Goal: Contribute content: Contribute content

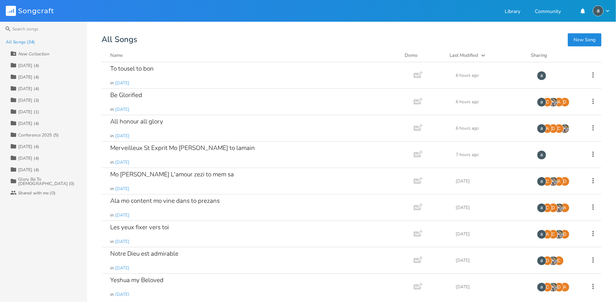
click at [31, 67] on div "[DATE] (4)" at bounding box center [28, 65] width 21 height 4
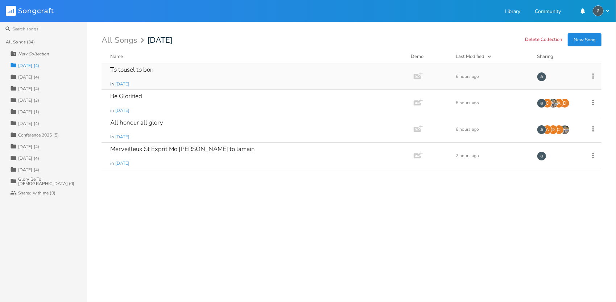
click at [212, 75] on div "To tousel to bon in [DATE]" at bounding box center [256, 76] width 292 height 26
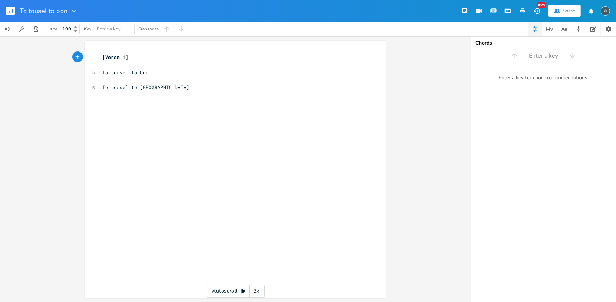
click at [159, 99] on div "xxxxxxxxxx [Verse 1] ​ 5 To tousel to bon ​ 5 To tousel to [GEOGRAPHIC_DATA]" at bounding box center [241, 176] width 280 height 249
type textarea "To tousel to mev"
type textarea "rveilleux"
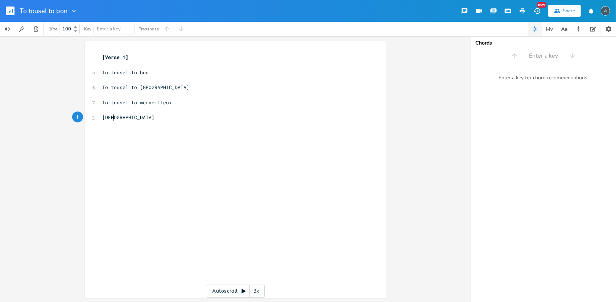
type textarea "[DEMOGRAPHIC_DATA]"
type textarea "Mo elece m"
type textarea "ve mo l"
type textarea "a voix"
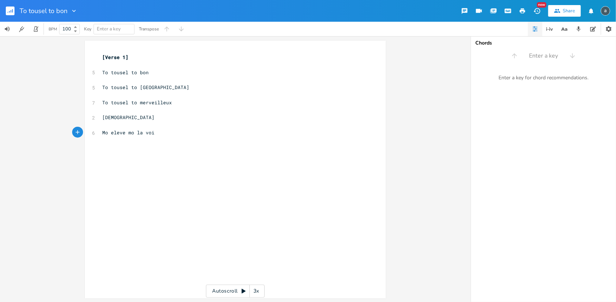
scroll to position [0, 12]
click at [178, 130] on pre "Mo eleve mo la voix" at bounding box center [232, 133] width 262 height 8
click at [185, 122] on pre "​" at bounding box center [232, 125] width 262 height 8
click at [171, 150] on pre "​" at bounding box center [232, 148] width 262 height 8
type textarea "p"
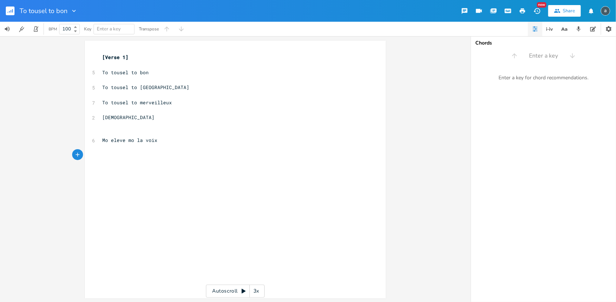
scroll to position [0, 3]
type textarea "Pu mo"
type textarea "ou mo die"
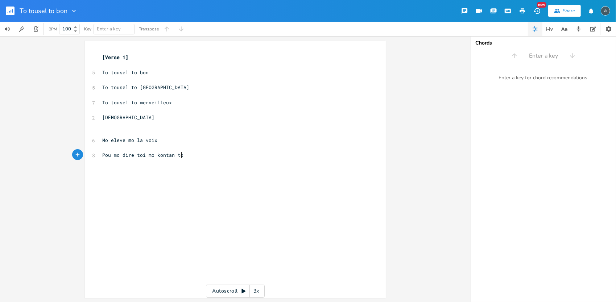
type textarea "re toi mo kontan toi"
type textarea "[PERSON_NAME] to meme"
type textarea "mo le ROi"
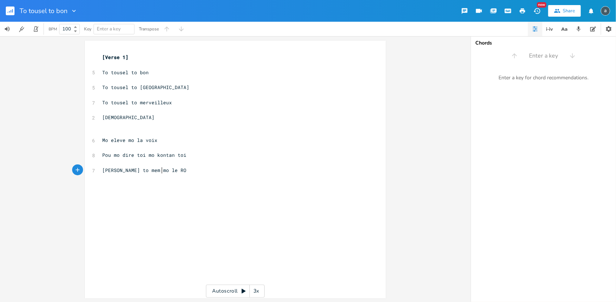
scroll to position [0, 22]
type textarea "oi"
type textarea "Mo adore toi"
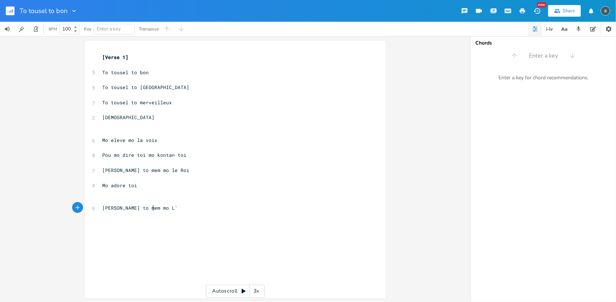
type textarea "[PERSON_NAME] to mem mo L'a"
type textarea "Amour"
type textarea "[DEMOGRAPHIC_DATA] t o"
type textarea "o mem t"
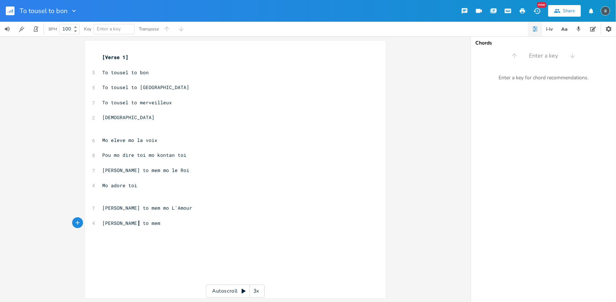
scroll to position [0, 17]
type textarea "mo tresor"
type textarea "La raison de mo l'existence"
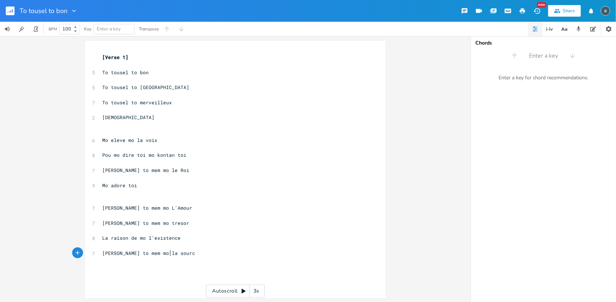
type textarea "[PERSON_NAME] to mem mo la source"
type textarea "[DEMOGRAPHIC_DATA]"
type textarea "to mem mo la force"
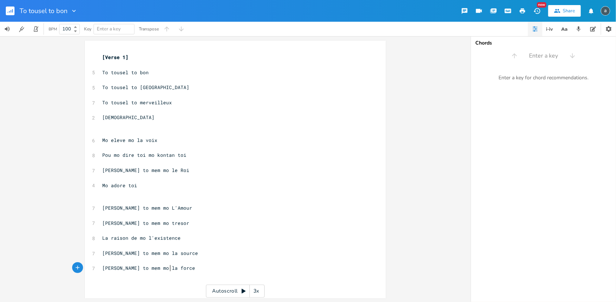
scroll to position [0, 42]
type textarea "La rasi"
type textarea "[PERSON_NAME] de mon recomform"
type textarea "t"
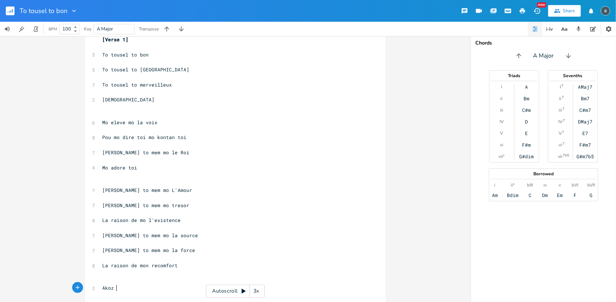
scroll to position [0, 12]
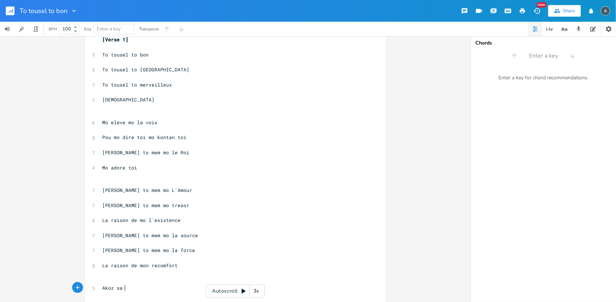
type textarea "Akoz sa s"
type textarea "mem mo louer toi"
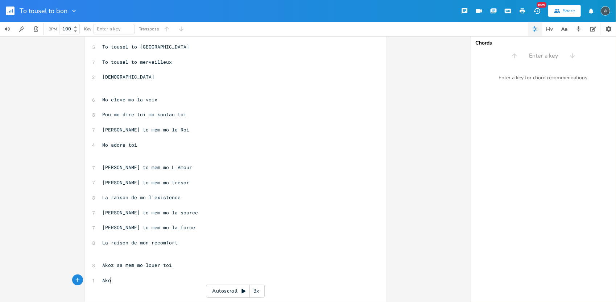
type textarea "Akox"
type textarea "z sa mem mo ador toi"
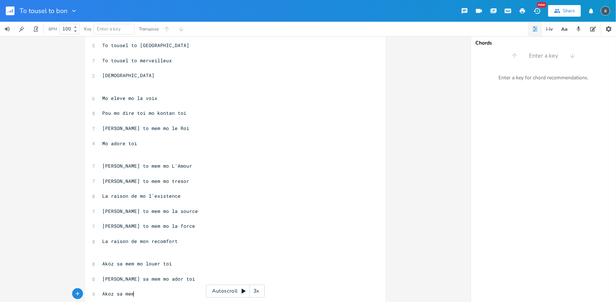
scroll to position [0, 30]
type textarea "Akoz sa mem kontan toi"
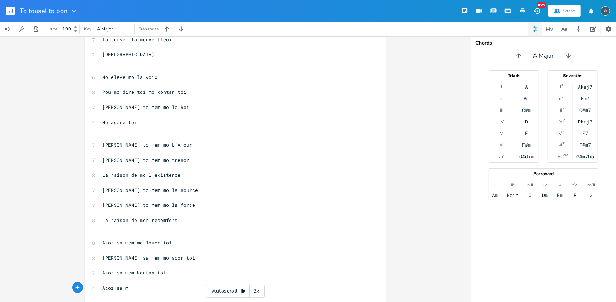
type textarea "Acoz sa meme"
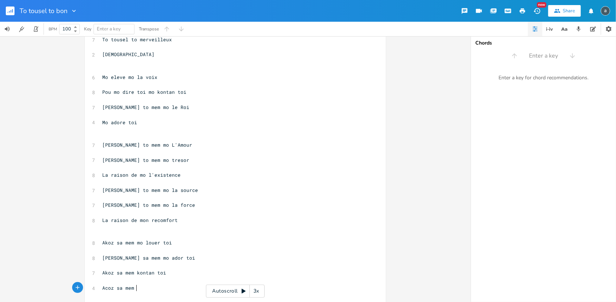
scroll to position [0, 1]
type textarea "pa capave vive san"
type textarea "s toi"
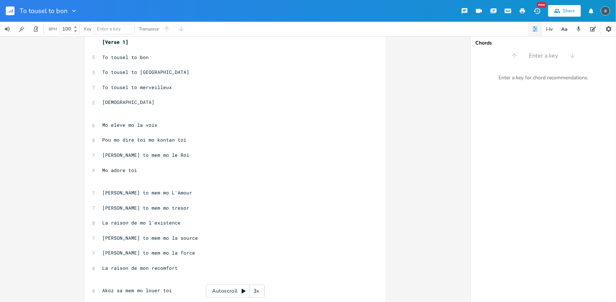
scroll to position [0, 0]
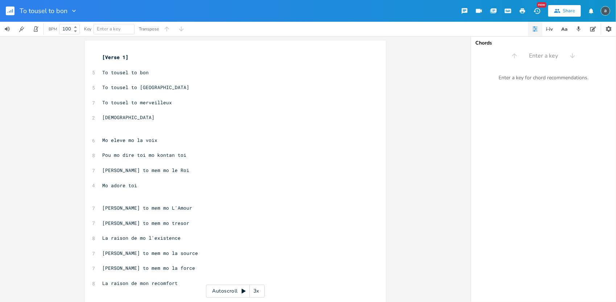
click at [123, 66] on pre "​" at bounding box center [232, 65] width 262 height 8
click at [124, 29] on span "Enter a key" at bounding box center [114, 29] width 34 height 10
type input "G"
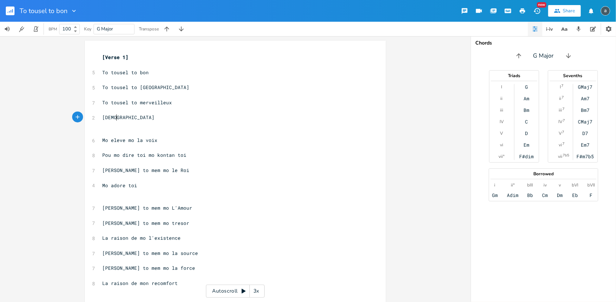
click at [345, 115] on pre "[DEMOGRAPHIC_DATA]" at bounding box center [232, 118] width 262 height 8
click at [118, 68] on pre "​" at bounding box center [232, 65] width 262 height 8
type textarea "Z"
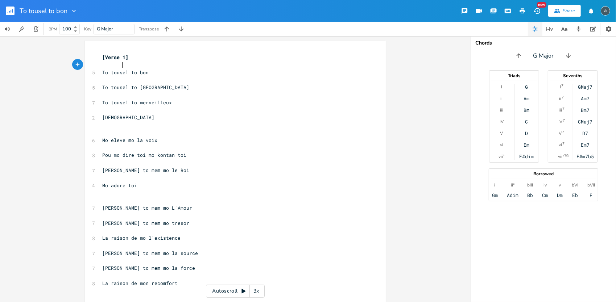
type textarea "G"
click at [169, 79] on pre "​" at bounding box center [232, 80] width 262 height 8
type textarea "Em"
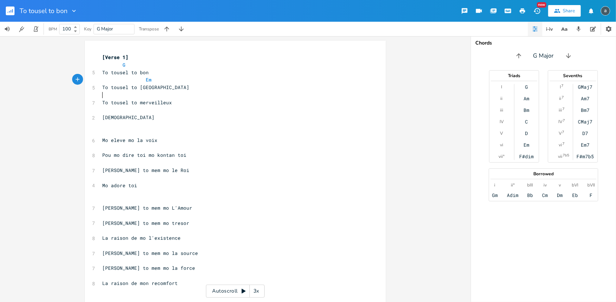
click at [236, 97] on pre "​" at bounding box center [232, 95] width 262 height 8
type textarea "C"
click at [220, 111] on pre "​" at bounding box center [232, 111] width 262 height 8
type textarea "D"
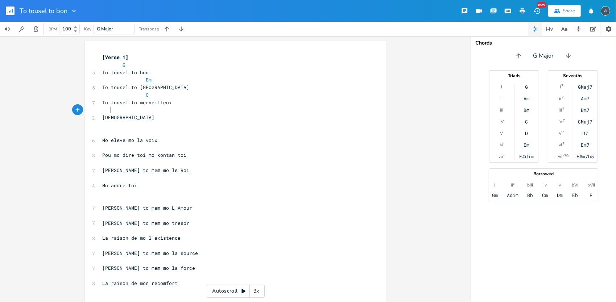
scroll to position [0, 7]
click at [192, 133] on pre "​" at bounding box center [232, 133] width 262 height 8
type textarea "G"
click at [231, 141] on pre "Mo eleve mo la voix" at bounding box center [232, 141] width 262 height 8
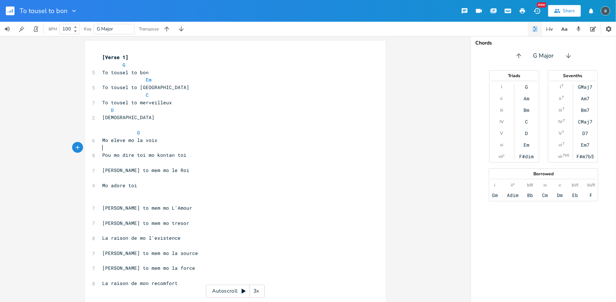
click at [224, 146] on pre "​" at bounding box center [232, 148] width 262 height 8
type textarea "Em"
click at [220, 161] on pre "​" at bounding box center [232, 163] width 262 height 8
type textarea "C"
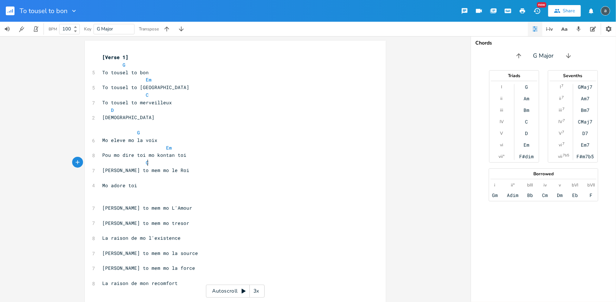
scroll to position [0, 21]
click at [213, 173] on pre "[PERSON_NAME] to mem mo le Roi" at bounding box center [232, 171] width 262 height 8
click at [203, 177] on pre "​" at bounding box center [232, 178] width 262 height 8
type textarea "D"
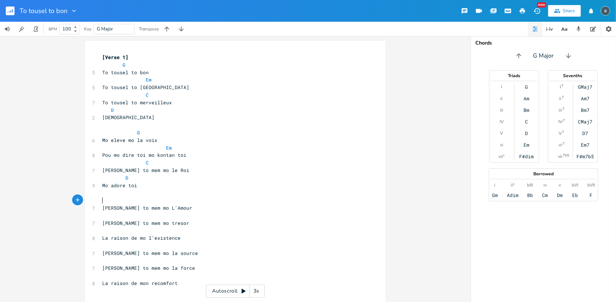
click at [192, 198] on pre "​" at bounding box center [232, 201] width 262 height 8
type textarea "G"
click at [185, 212] on pre "​" at bounding box center [232, 216] width 262 height 8
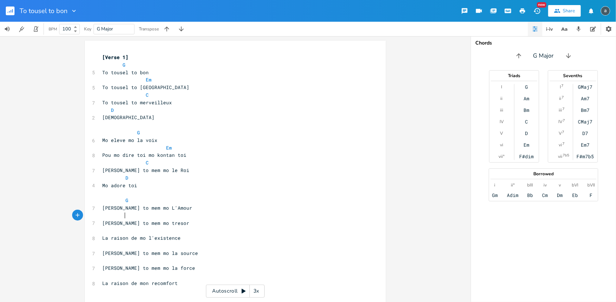
scroll to position [0, 11]
click at [165, 230] on pre "​" at bounding box center [232, 231] width 262 height 8
click at [158, 217] on pre at bounding box center [232, 216] width 262 height 8
type textarea "Em"
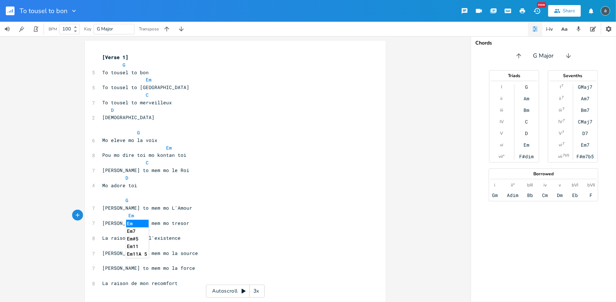
click at [163, 231] on pre "​" at bounding box center [232, 231] width 262 height 8
type textarea "C"
click at [166, 245] on pre "​" at bounding box center [232, 246] width 262 height 8
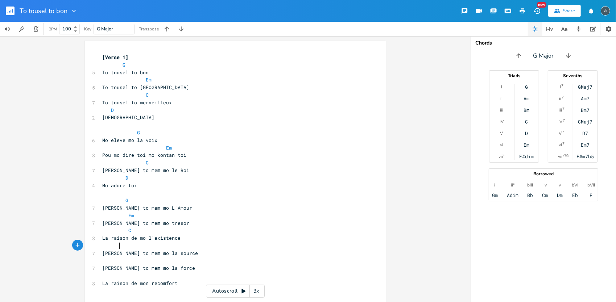
type textarea "D"
click at [165, 268] on span "[PERSON_NAME] to mem mo la force" at bounding box center [148, 268] width 93 height 7
click at [167, 260] on pre "​" at bounding box center [232, 261] width 262 height 8
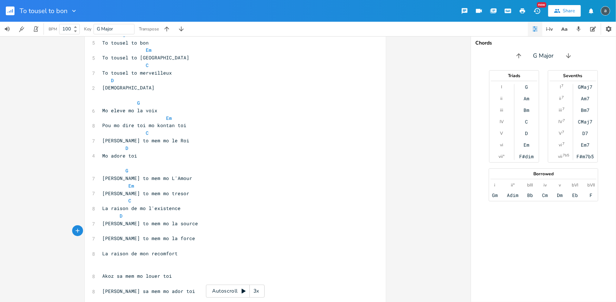
scroll to position [42, 0]
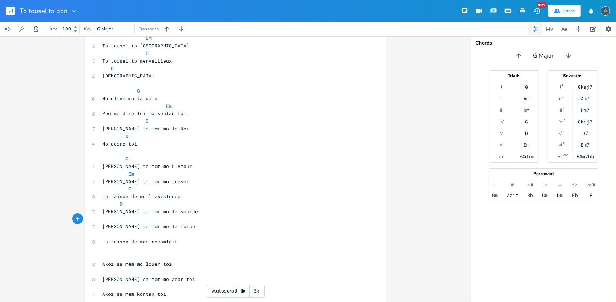
click at [178, 191] on pre "C" at bounding box center [232, 189] width 262 height 8
type textarea "D"
click at [155, 209] on span "[PERSON_NAME] to mem mo la source" at bounding box center [150, 211] width 96 height 7
click at [157, 203] on pre "D" at bounding box center [232, 204] width 262 height 8
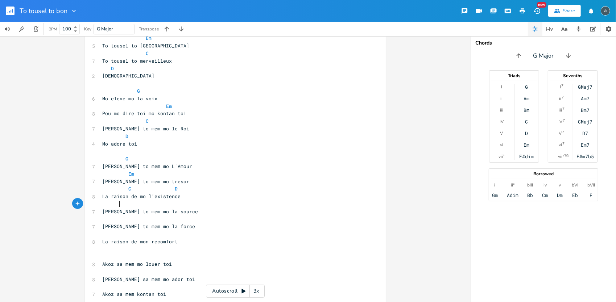
type textarea "G"
click at [149, 223] on pre "[PERSON_NAME] to mem mo la force" at bounding box center [232, 227] width 262 height 8
type textarea "EM"
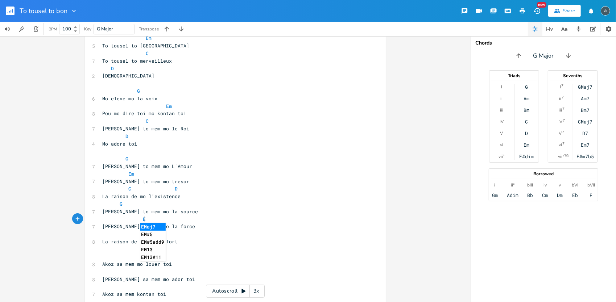
type textarea "m"
click at [115, 231] on div "[Verse 1] G 5 To tousel to bon Em 5 To tousel to digne C 7 To tousel to merveil…" at bounding box center [232, 166] width 262 height 309
type textarea "to mem mo la force"
click at [115, 234] on pre "​" at bounding box center [232, 235] width 262 height 8
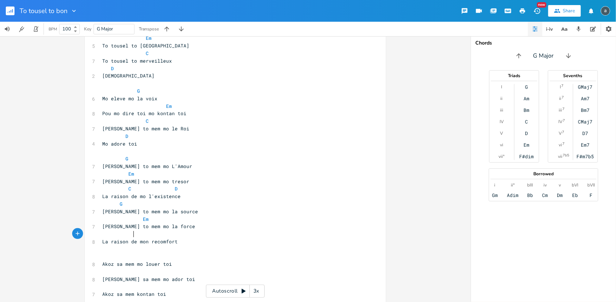
scroll to position [0, 14]
type textarea "C D"
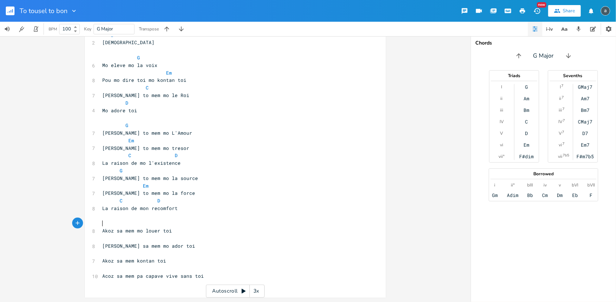
click at [119, 221] on pre "​" at bounding box center [232, 224] width 262 height 8
type textarea "G"
click at [140, 234] on pre "Akoz sa mem mo louer toi" at bounding box center [232, 232] width 262 height 8
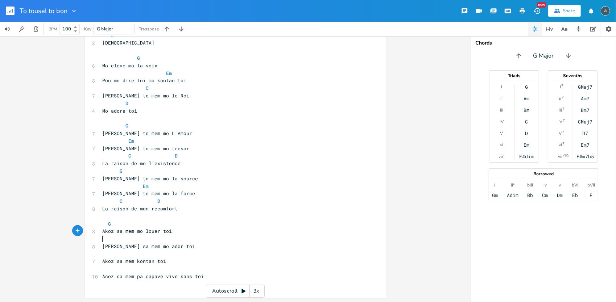
click at [139, 240] on pre "​" at bounding box center [232, 239] width 262 height 8
type textarea "Em"
click at [171, 256] on pre "​" at bounding box center [232, 254] width 262 height 8
type textarea "C"
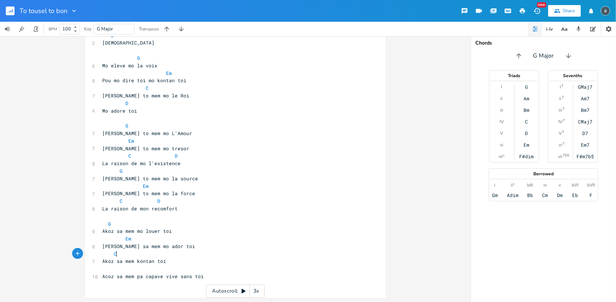
scroll to position [0, 8]
click at [169, 270] on pre "​" at bounding box center [232, 269] width 262 height 8
type textarea "D"
click at [399, 113] on div "D x [Verse 1] G 5 To tousel to bon Em 5 To tousel to digne C 7 To tousel to mer…" at bounding box center [235, 169] width 470 height 266
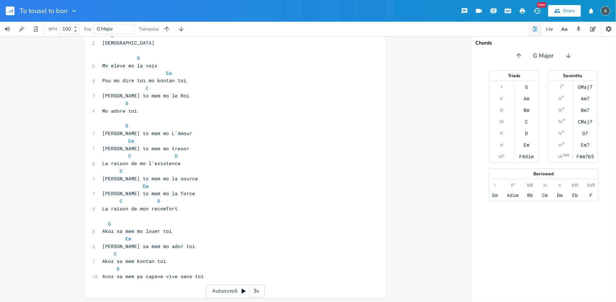
click at [13, 10] on rect "button" at bounding box center [10, 11] width 9 height 9
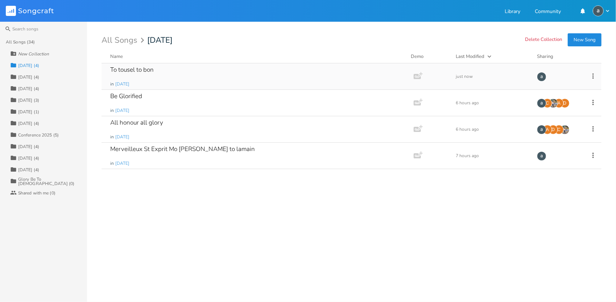
click at [595, 79] on icon at bounding box center [593, 76] width 8 height 8
click at [558, 122] on span "Collaborators Sharing" at bounding box center [548, 123] width 22 height 5
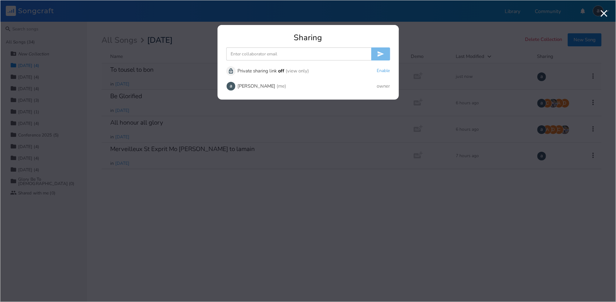
click at [261, 49] on input at bounding box center [298, 53] width 145 height 13
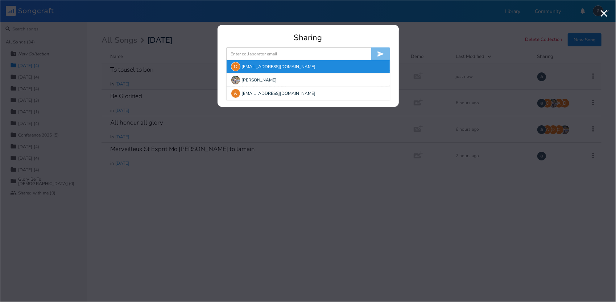
click at [238, 65] on div "C" at bounding box center [235, 66] width 9 height 9
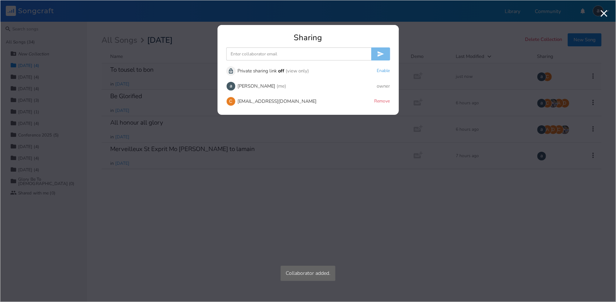
click at [240, 54] on input at bounding box center [298, 53] width 145 height 13
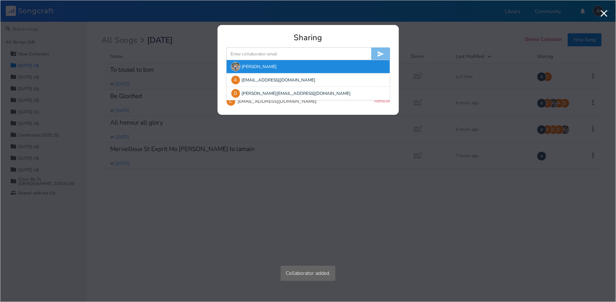
click at [234, 65] on img at bounding box center [235, 66] width 9 height 9
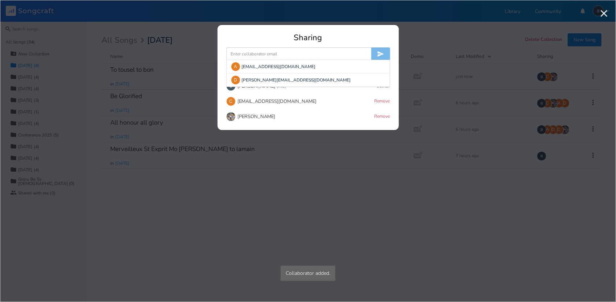
drag, startPoint x: 241, startPoint y: 51, endPoint x: 240, endPoint y: 58, distance: 7.0
click at [241, 51] on input at bounding box center [298, 53] width 145 height 13
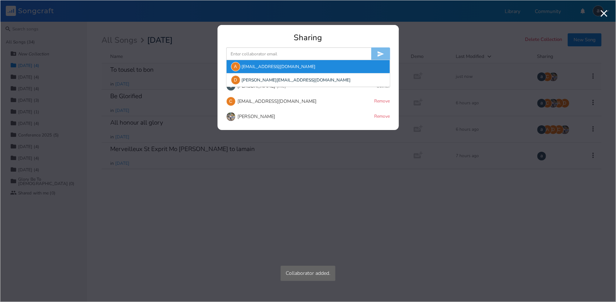
click at [237, 67] on div "A" at bounding box center [235, 66] width 9 height 9
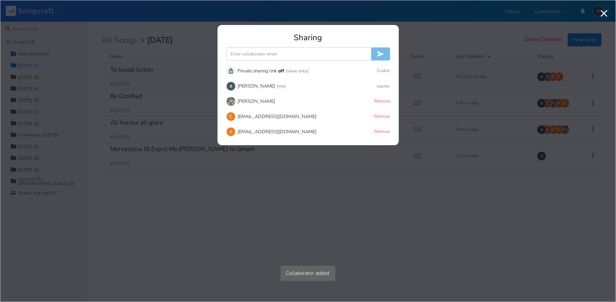
click at [246, 52] on input at bounding box center [298, 53] width 145 height 13
click at [240, 63] on div "D [PERSON_NAME][EMAIL_ADDRESS][DOMAIN_NAME]" at bounding box center [308, 66] width 163 height 13
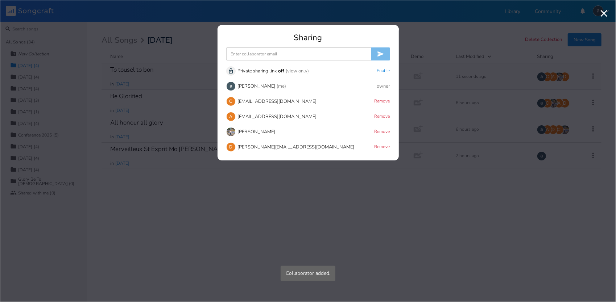
click at [605, 17] on icon "button" at bounding box center [604, 14] width 12 height 12
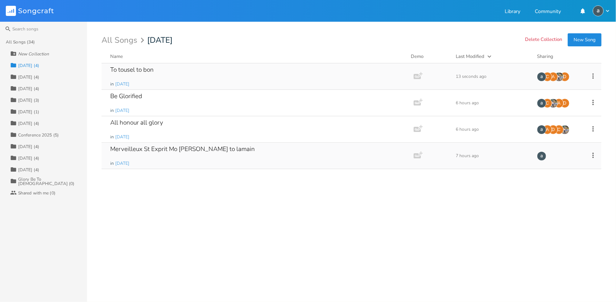
click at [198, 154] on div "Merveilleux St Exprit Mo [PERSON_NAME] to lamain in [DATE]" at bounding box center [256, 156] width 292 height 26
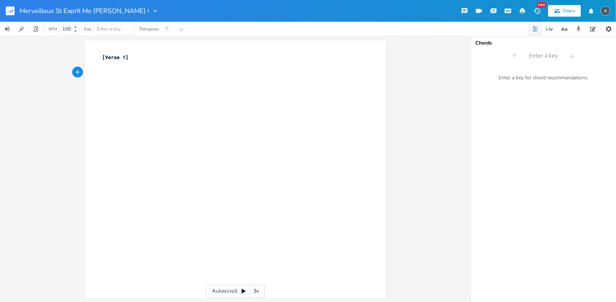
click at [91, 12] on input "Merveilleux St Exprit Mo [PERSON_NAME] to lamain" at bounding box center [84, 11] width 129 height 7
click at [125, 80] on pre "​" at bounding box center [232, 80] width 262 height 8
type textarea "Tous les jours mo pu adire"
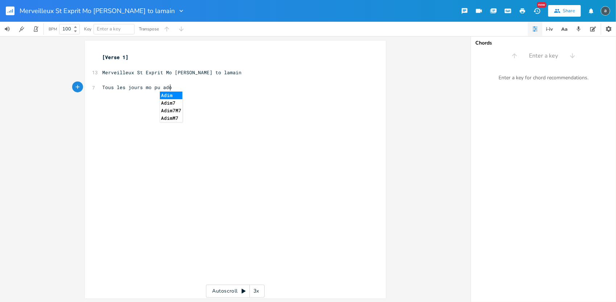
scroll to position [0, 7]
type textarea "ore"
type textarea "Tous le"
type textarea "s jours mo pu d"
type textarea "adoi"
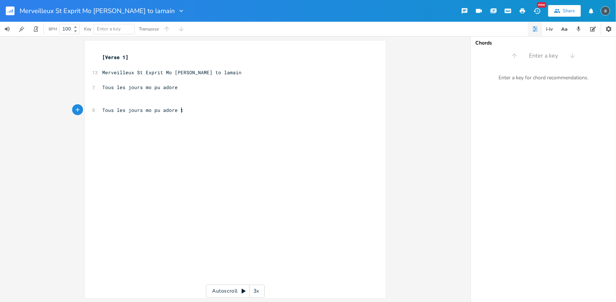
type textarea "re toi"
click at [191, 85] on pre "Tous les jours mo pu adore" at bounding box center [232, 88] width 262 height 8
type textarea "toi"
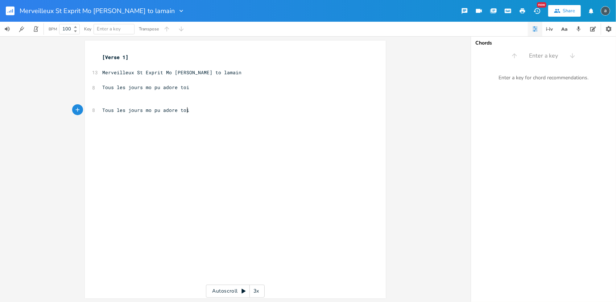
click at [196, 119] on div "xxxxxxxxxx [Verse 1] ​ 13 Merveilleux St Exprit Mo [PERSON_NAME] to lamain ​ 8 …" at bounding box center [241, 176] width 280 height 249
type textarea "Tous les jours mo pu adore toi"
click at [170, 127] on span "Tous les jours mo pu adore toi" at bounding box center [145, 125] width 87 height 7
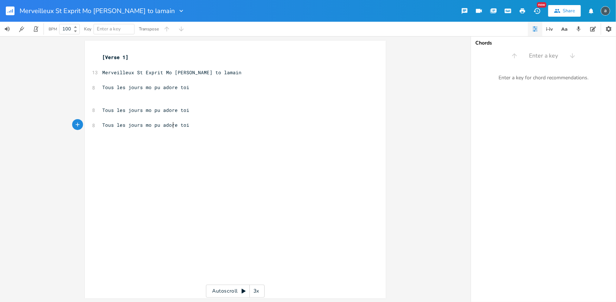
click at [171, 127] on span "Tous les jours mo pu adore toi" at bounding box center [145, 125] width 87 height 7
type textarea "Tous les jours mo pu adore toi"
click at [171, 127] on span "Tous les jours mo pu adore toi" at bounding box center [145, 125] width 87 height 7
click at [151, 141] on div "x [Verse 1] ​ [STREET_ADDRESS] Exprit Mo [PERSON_NAME] to lamain ​ 8 Tous les j…" at bounding box center [241, 176] width 280 height 249
paste textarea "T"
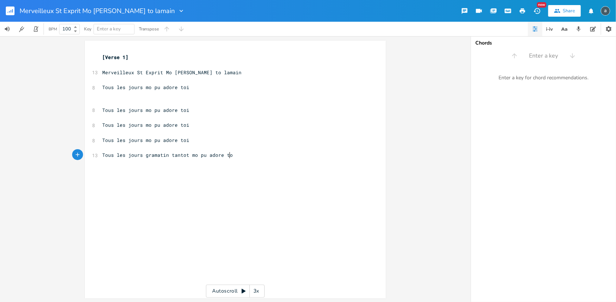
type textarea "Tous les jours gramatin tantot mo pu adore toi"
click at [117, 63] on pre "​" at bounding box center [232, 65] width 262 height 8
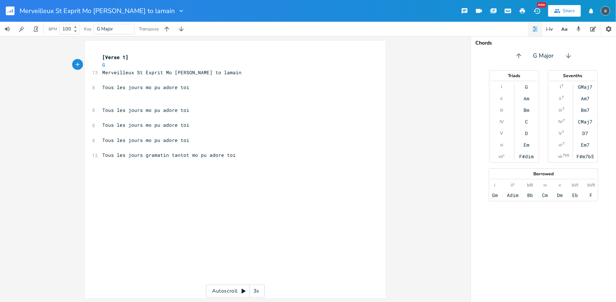
type textarea "G D"
click at [105, 83] on pre "​" at bounding box center [232, 80] width 262 height 8
type textarea "C D"
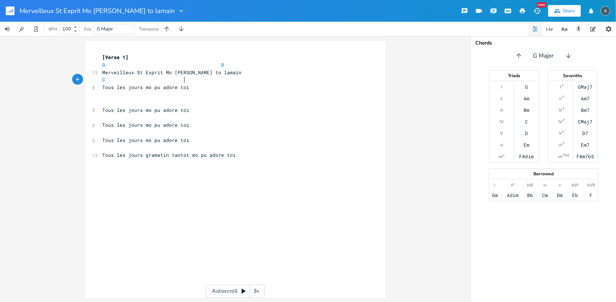
scroll to position [0, 41]
type textarea "G"
click at [110, 107] on pre "Tous les jours mo pu adore toi" at bounding box center [232, 111] width 262 height 8
click at [121, 101] on pre "​" at bounding box center [232, 103] width 262 height 8
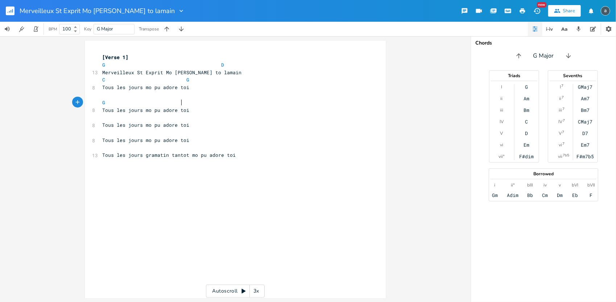
type textarea "G D"
click at [120, 116] on pre "​" at bounding box center [232, 118] width 262 height 8
type textarea "C D"
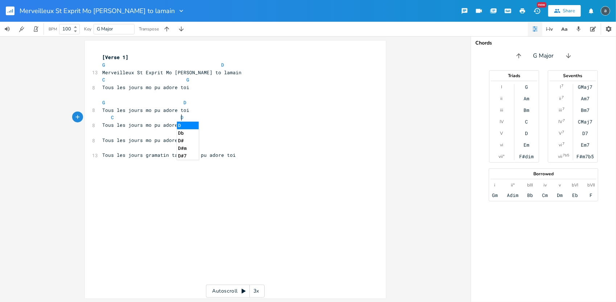
click at [120, 134] on pre "​" at bounding box center [232, 133] width 262 height 8
type textarea "G C"
type textarea "D"
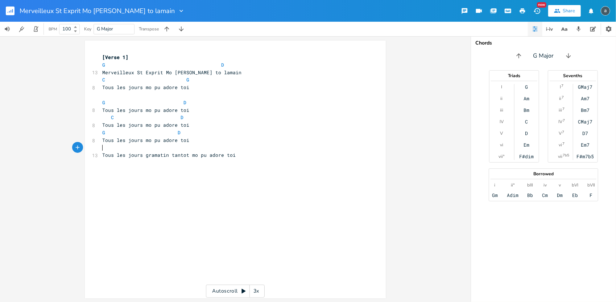
click at [117, 148] on pre "​" at bounding box center [232, 148] width 262 height 8
type textarea "C D G"
click at [11, 12] on icon "button" at bounding box center [11, 11] width 1 height 3
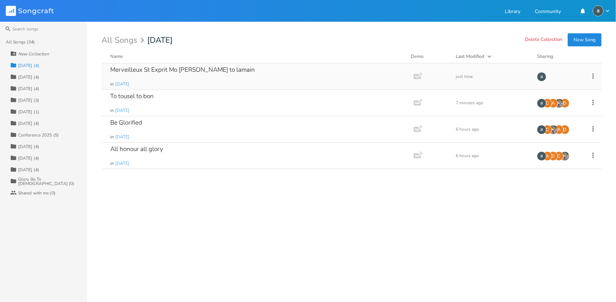
click at [594, 73] on icon at bounding box center [593, 76] width 8 height 8
click at [557, 124] on span "Collaborators Sharing" at bounding box center [548, 123] width 22 height 5
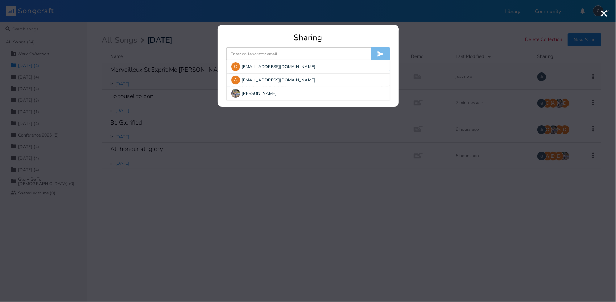
click at [244, 59] on input at bounding box center [298, 53] width 145 height 13
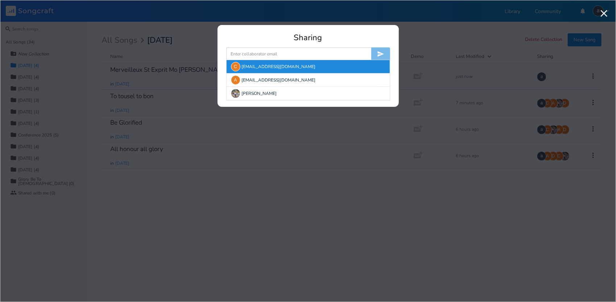
click at [237, 67] on div "C" at bounding box center [235, 66] width 9 height 9
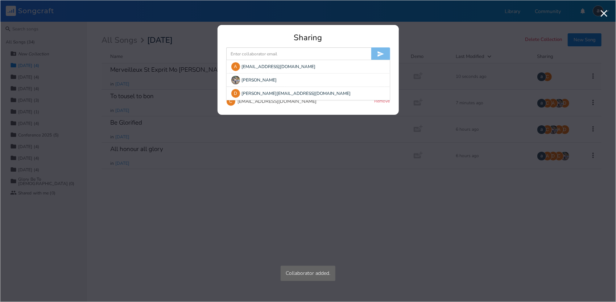
click at [238, 56] on input at bounding box center [298, 53] width 145 height 13
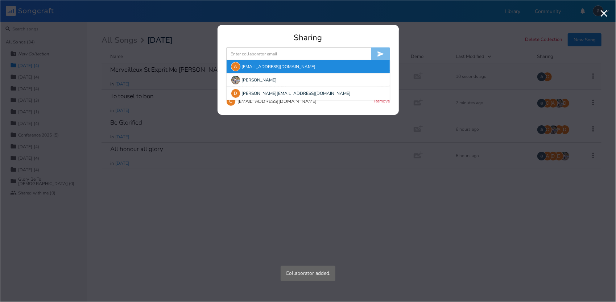
drag, startPoint x: 229, startPoint y: 67, endPoint x: 235, endPoint y: 66, distance: 6.2
click at [229, 67] on div "A [EMAIL_ADDRESS][DOMAIN_NAME]" at bounding box center [308, 66] width 163 height 13
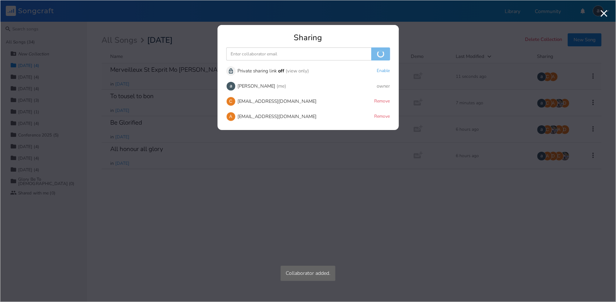
click at [243, 54] on input at bounding box center [298, 53] width 145 height 13
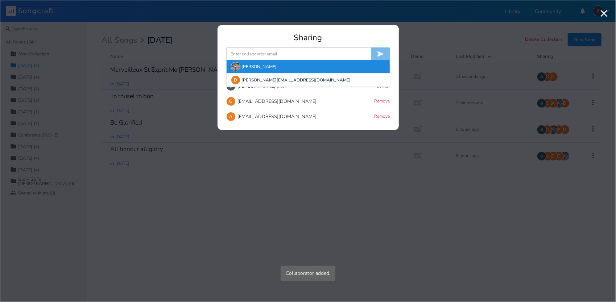
click at [236, 65] on img at bounding box center [235, 66] width 9 height 9
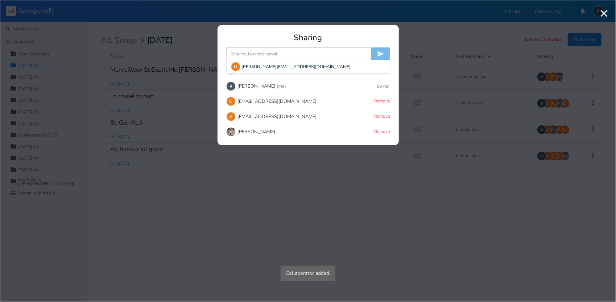
drag, startPoint x: 248, startPoint y: 52, endPoint x: 248, endPoint y: 57, distance: 5.1
click at [249, 52] on input at bounding box center [298, 53] width 145 height 13
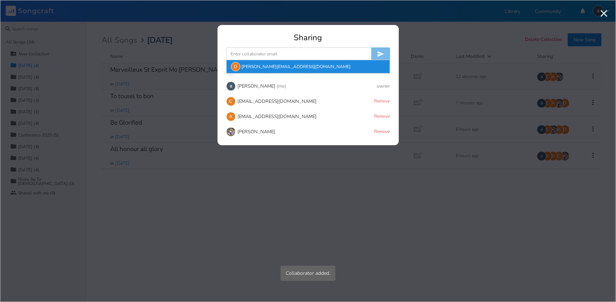
click at [238, 67] on div "D" at bounding box center [235, 66] width 9 height 9
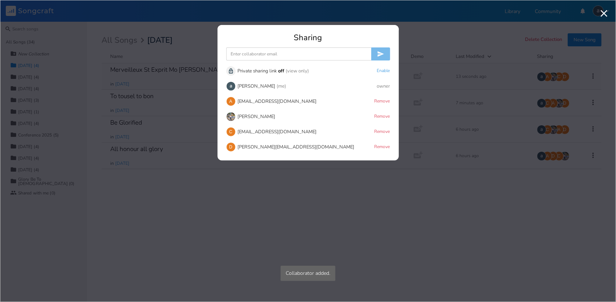
click at [602, 14] on icon "button" at bounding box center [604, 14] width 12 height 12
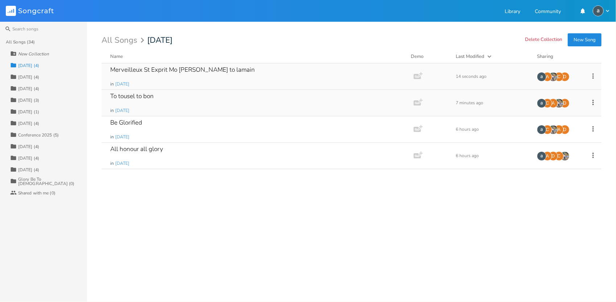
click at [150, 95] on div "To tousel to bon" at bounding box center [131, 96] width 43 height 6
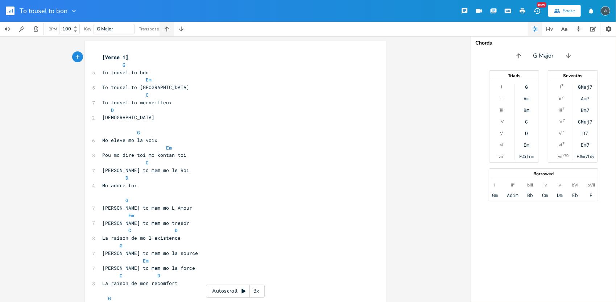
click at [163, 27] on button "button" at bounding box center [166, 29] width 14 height 14
click at [10, 11] on rect "button" at bounding box center [10, 11] width 9 height 9
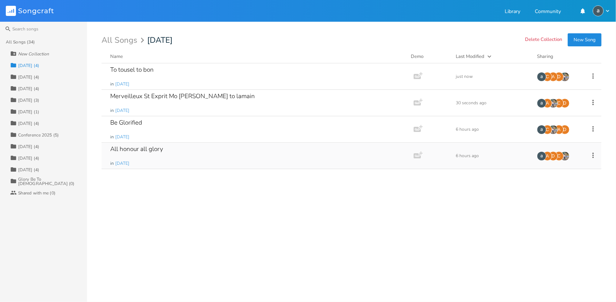
click at [186, 150] on div "All honour all glory in [DATE]" at bounding box center [256, 156] width 292 height 26
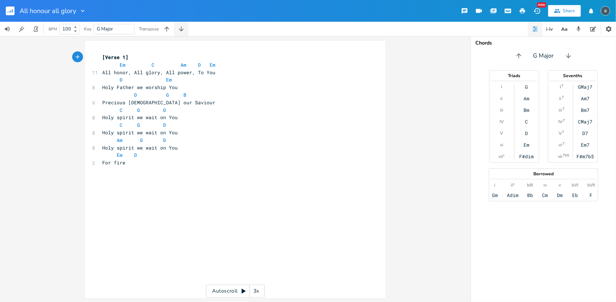
click at [181, 26] on icon "button" at bounding box center [181, 28] width 5 height 5
click at [181, 27] on icon "button" at bounding box center [181, 28] width 5 height 5
click at [174, 22] on button "button" at bounding box center [181, 29] width 14 height 14
